Goal: Task Accomplishment & Management: Manage account settings

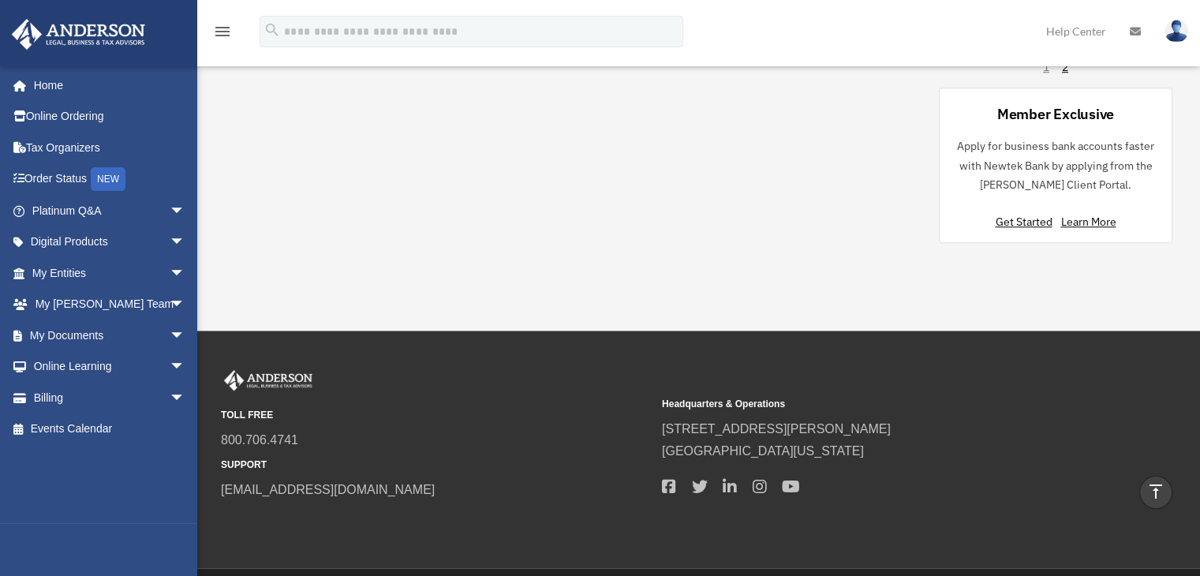
scroll to position [1375, 0]
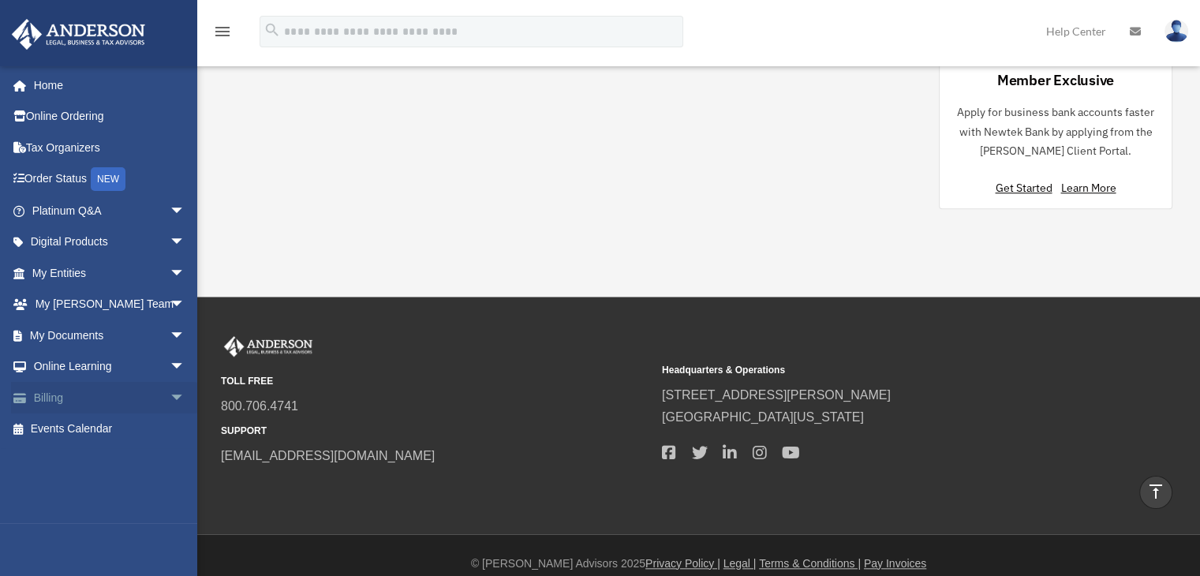
click at [95, 394] on link "Billing arrow_drop_down" at bounding box center [110, 398] width 198 height 32
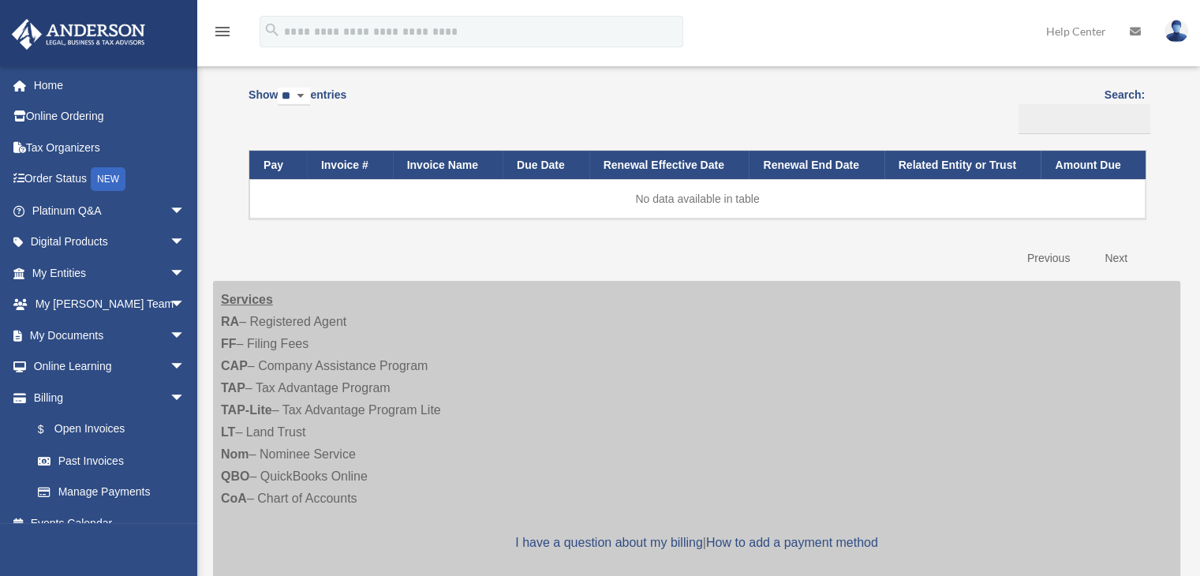
scroll to position [237, 0]
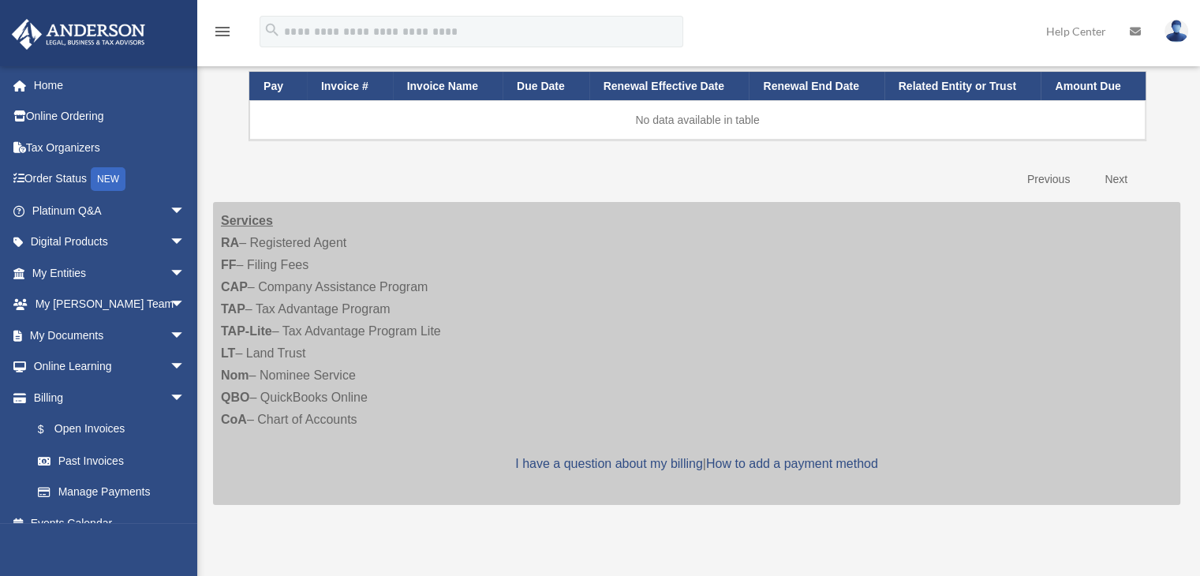
click at [277, 86] on th "Pay" at bounding box center [278, 86] width 58 height 29
click at [284, 81] on th "Pay" at bounding box center [278, 86] width 58 height 29
click at [341, 87] on th "Invoice #" at bounding box center [350, 86] width 86 height 29
click at [455, 83] on th "Invoice Name" at bounding box center [448, 86] width 110 height 29
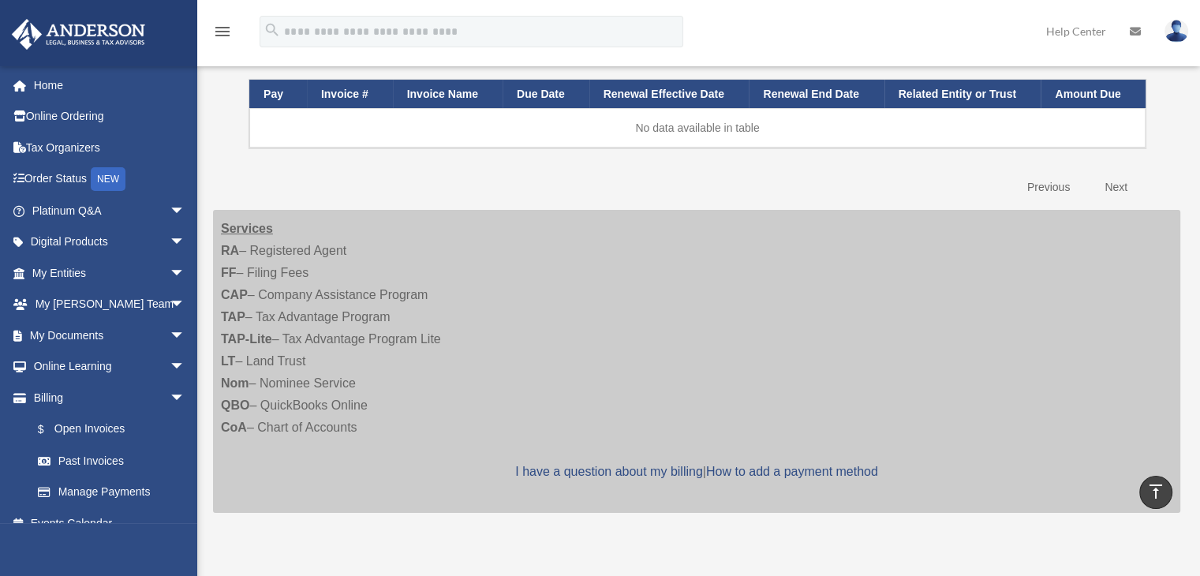
scroll to position [79, 0]
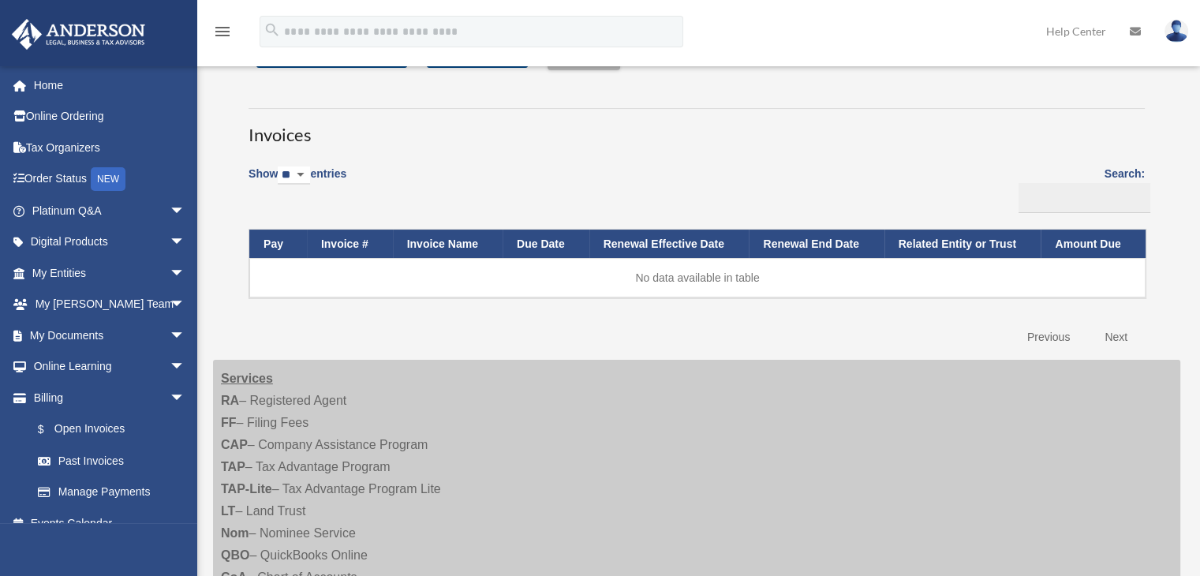
click at [247, 379] on strong "Services" at bounding box center [247, 378] width 52 height 13
click at [310, 172] on select "** ** ** ***" at bounding box center [294, 175] width 32 height 18
click at [310, 168] on select "** ** ** ***" at bounding box center [294, 175] width 32 height 18
select select "**"
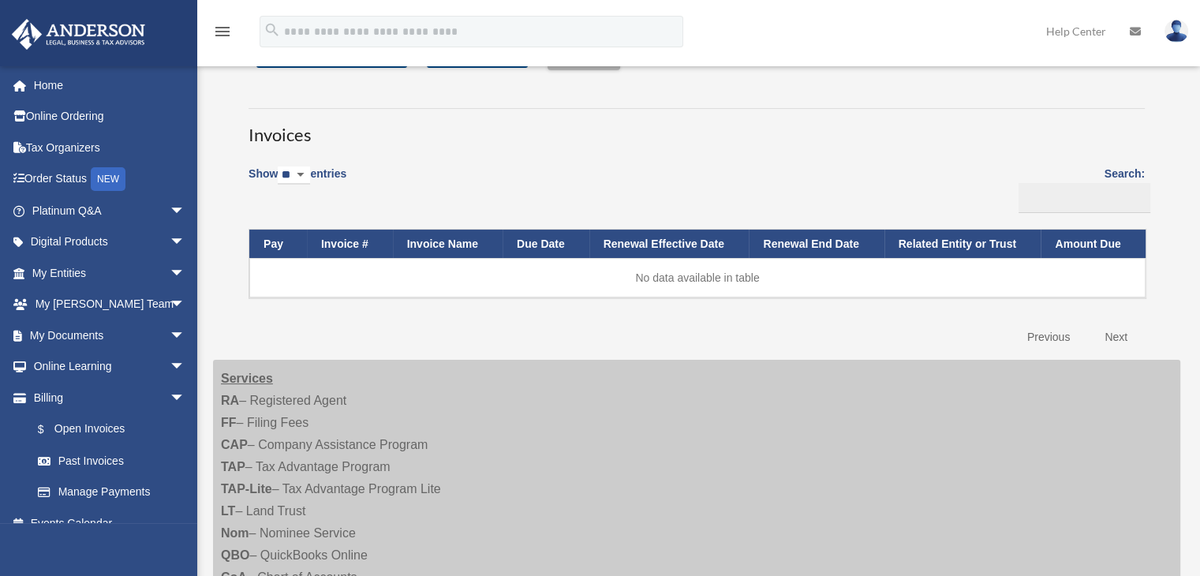
click at [281, 166] on select "** ** ** ***" at bounding box center [294, 175] width 32 height 18
click at [1084, 241] on th "Amount Due" at bounding box center [1093, 244] width 105 height 29
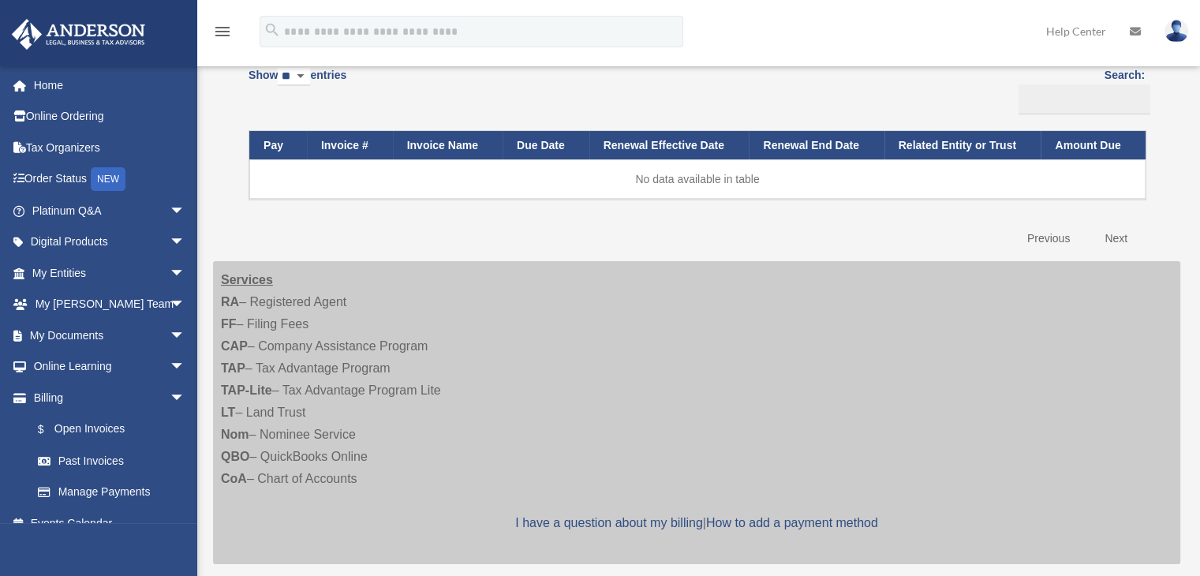
scroll to position [237, 0]
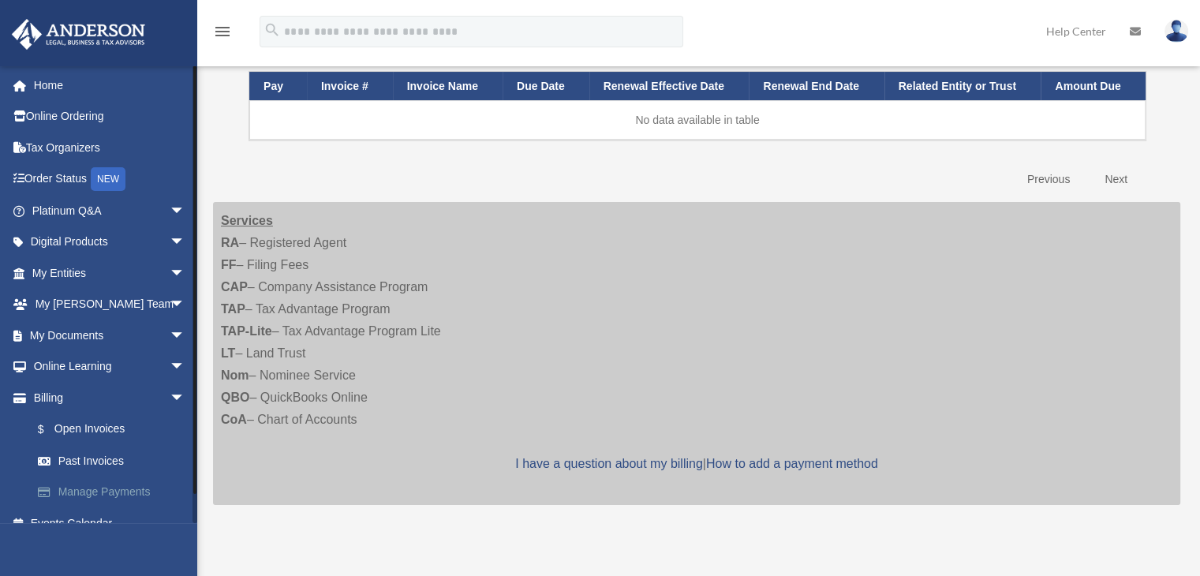
click at [117, 487] on link "Manage Payments" at bounding box center [115, 493] width 187 height 32
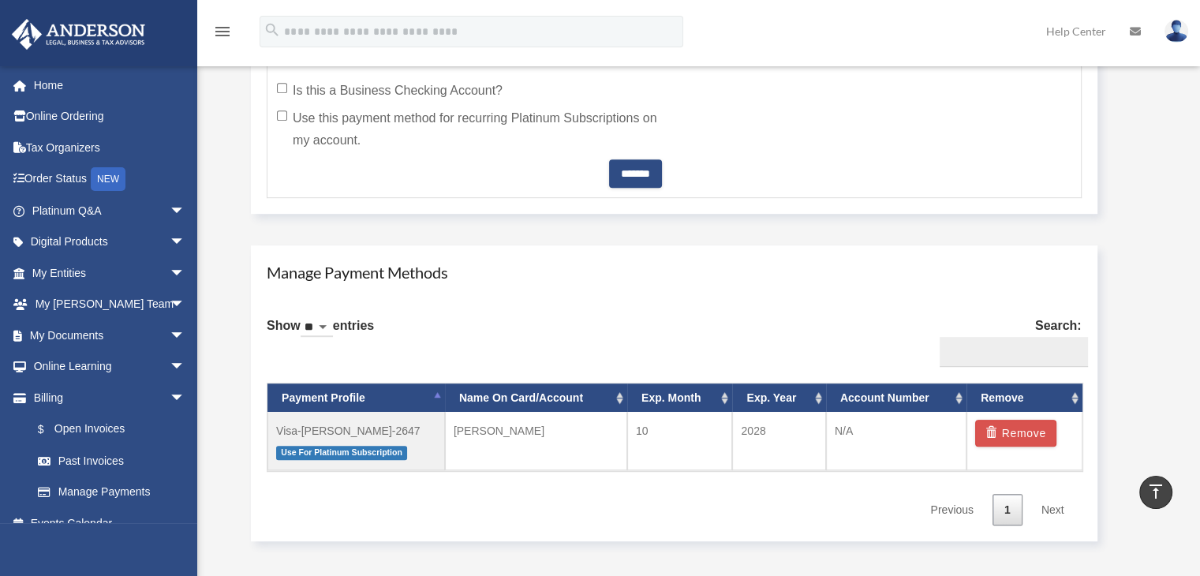
scroll to position [789, 0]
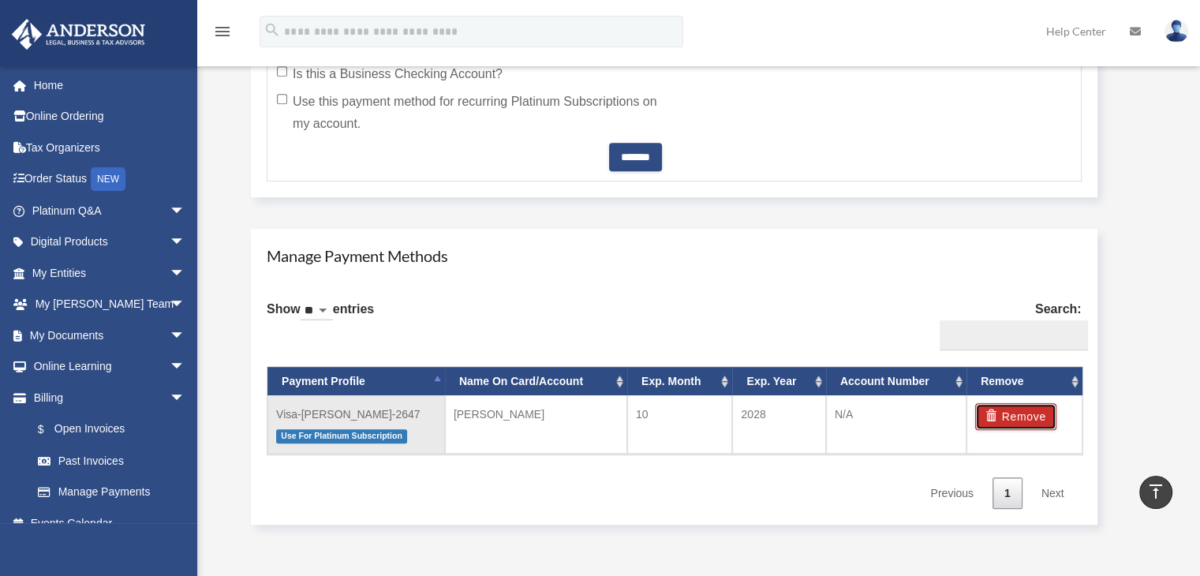
click at [1028, 411] on button "Remove" at bounding box center [1015, 416] width 81 height 27
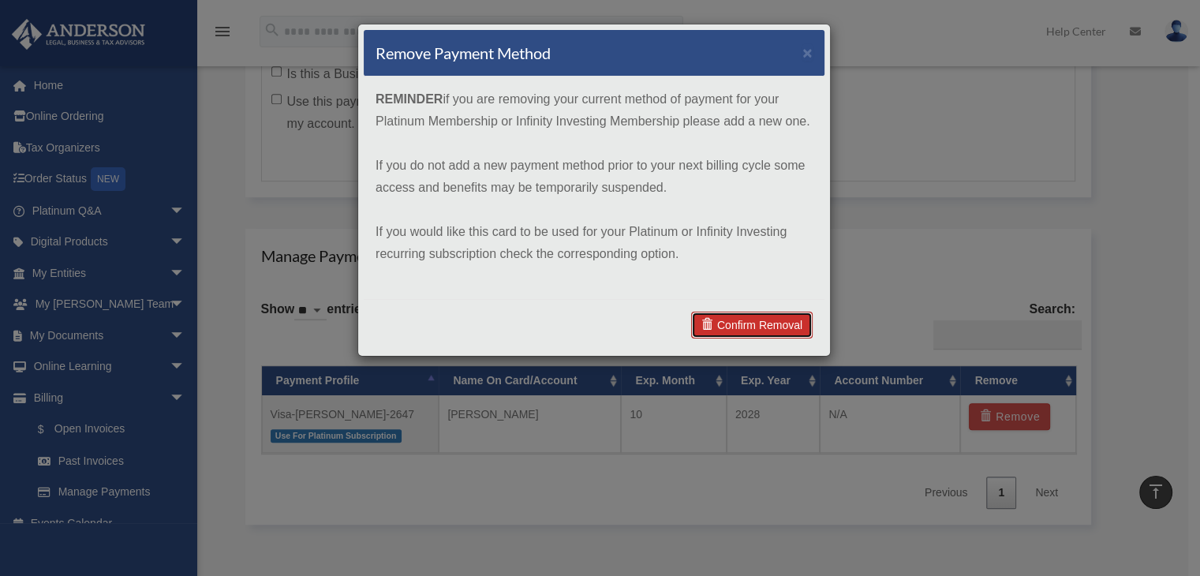
click at [742, 324] on link "Confirm Removal" at bounding box center [751, 325] width 121 height 27
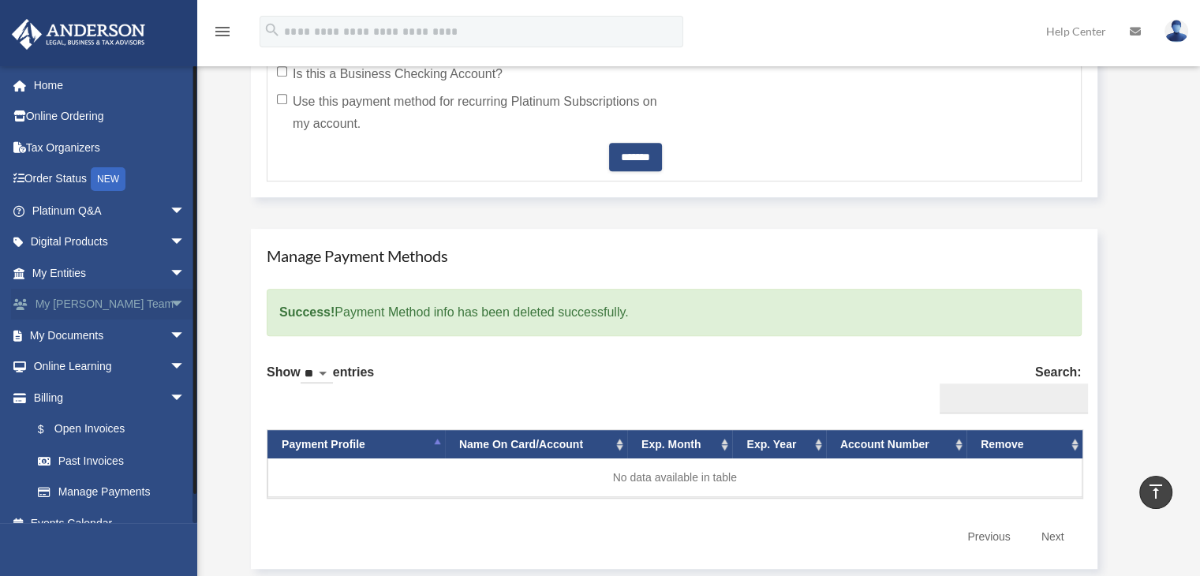
click at [102, 304] on link "My [PERSON_NAME] Team arrow_drop_down" at bounding box center [110, 305] width 198 height 32
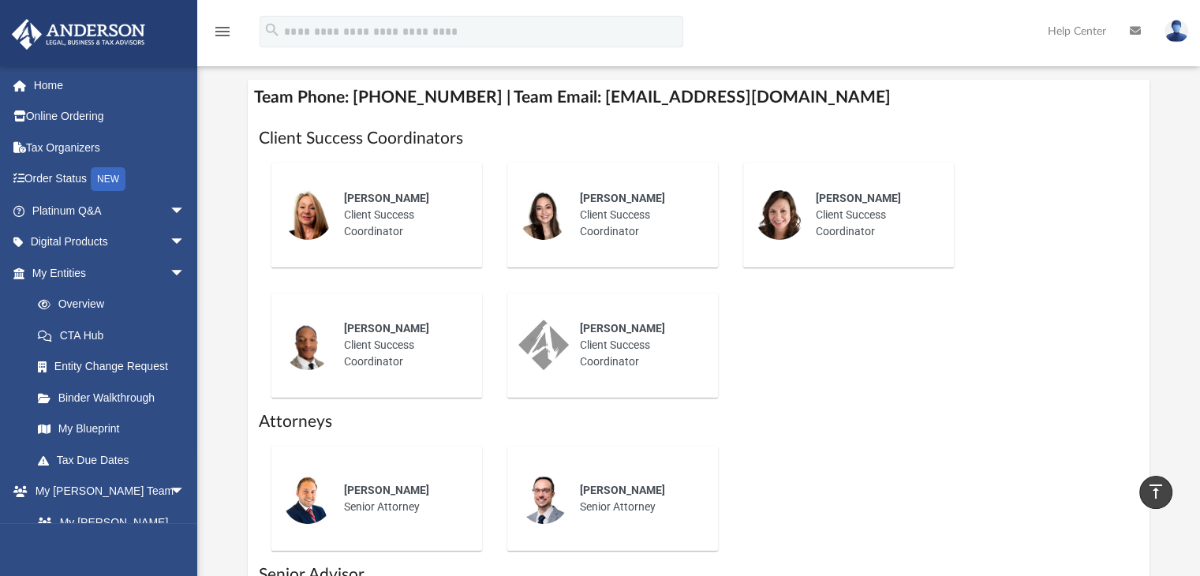
scroll to position [631, 0]
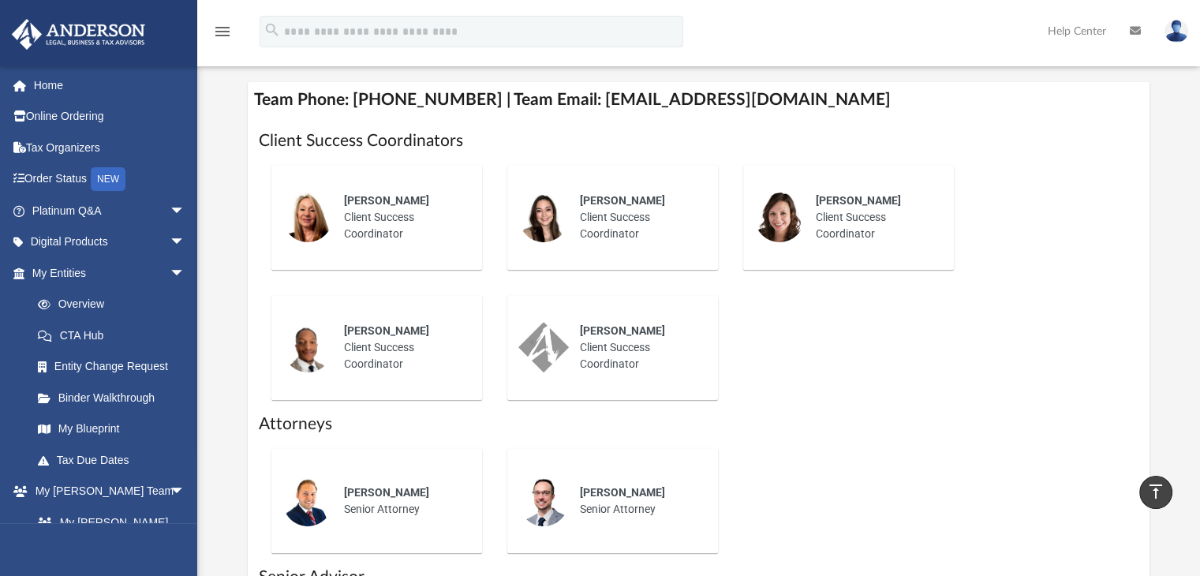
click at [553, 212] on img at bounding box center [543, 217] width 50 height 50
click at [538, 216] on img at bounding box center [543, 217] width 50 height 50
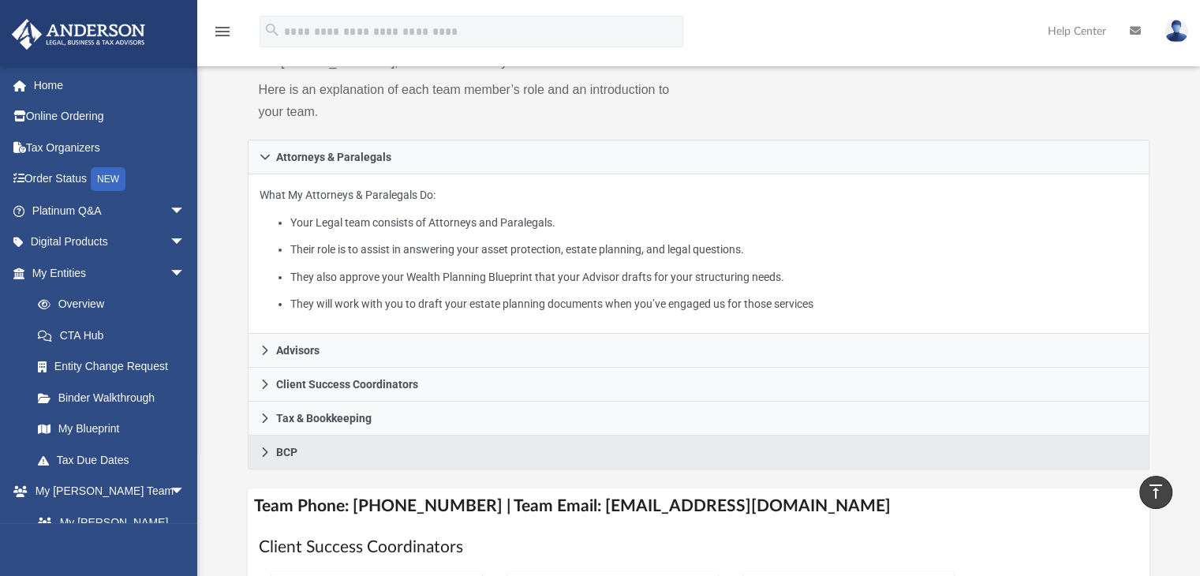
scroll to position [0, 0]
